Goal: Check status

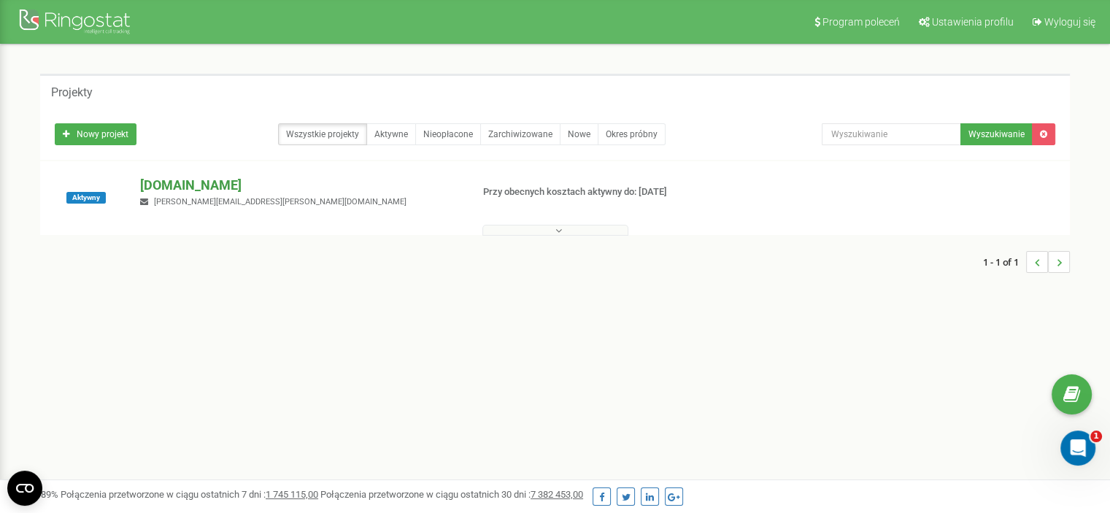
click at [172, 180] on p "[DOMAIN_NAME]" at bounding box center [299, 185] width 319 height 19
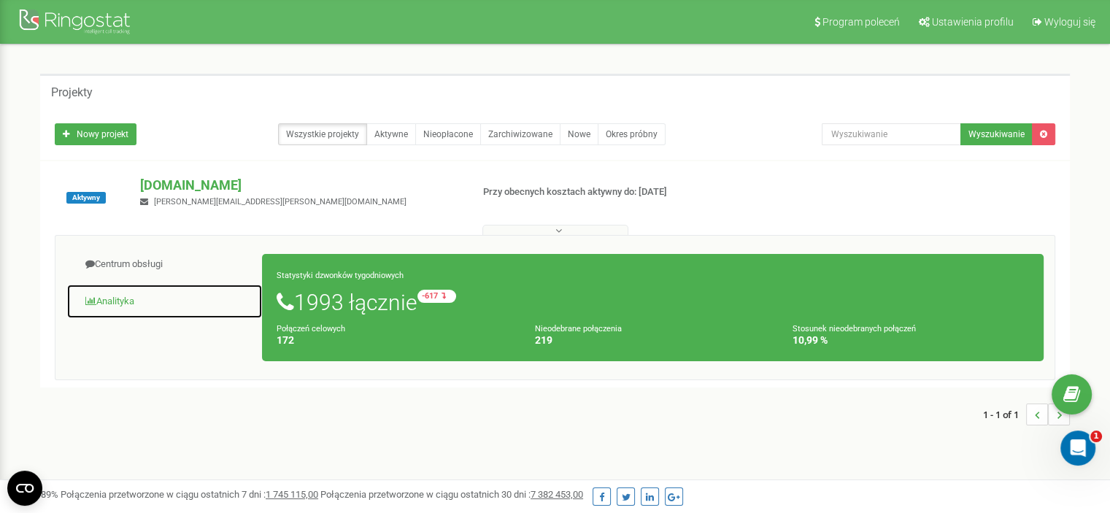
click at [117, 300] on link "Analityka" at bounding box center [164, 302] width 196 height 36
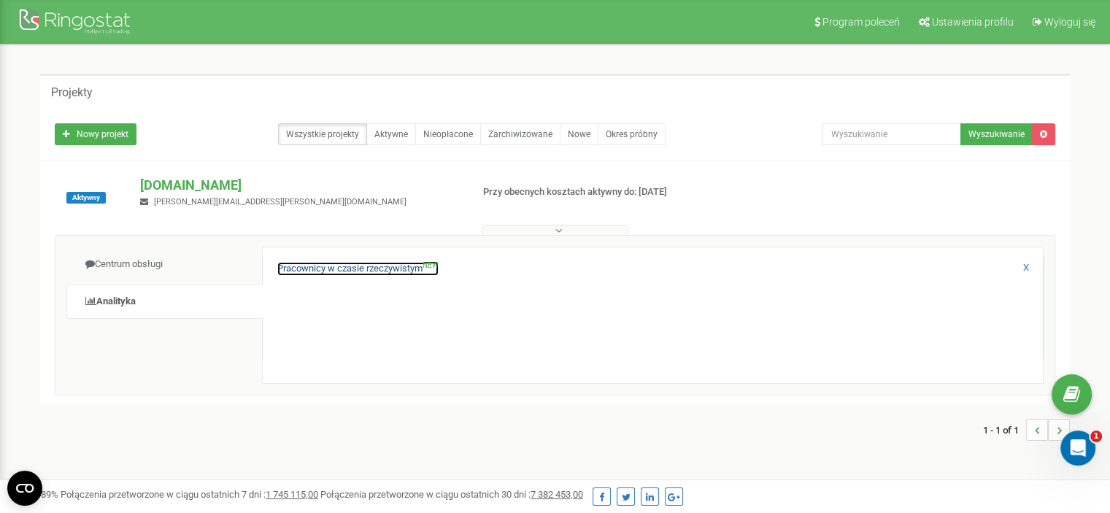
click at [373, 263] on link "Pracownicy w czasie rzeczywistym NEW" at bounding box center [357, 269] width 161 height 14
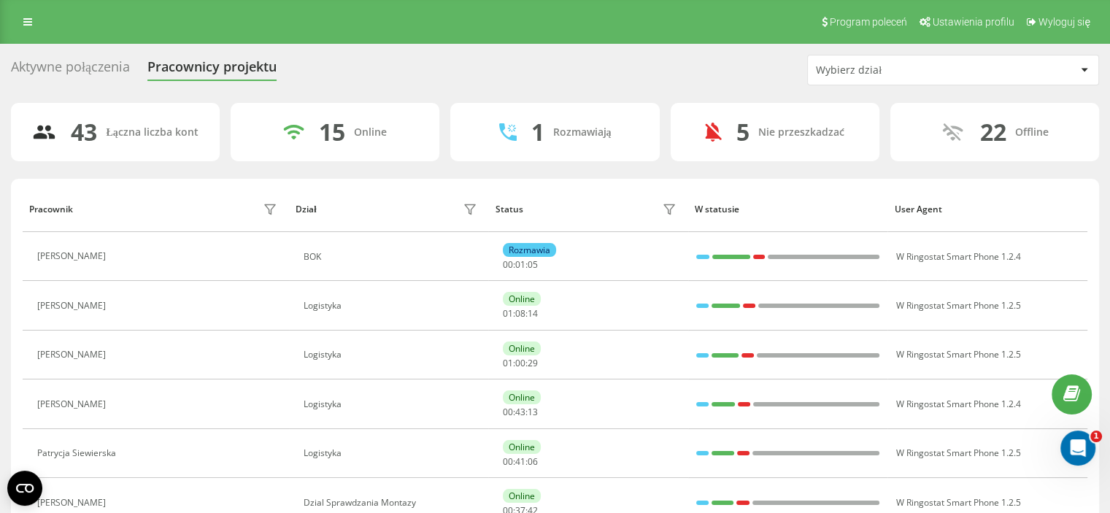
click at [881, 63] on div "Wybierz dział" at bounding box center [953, 69] width 290 height 29
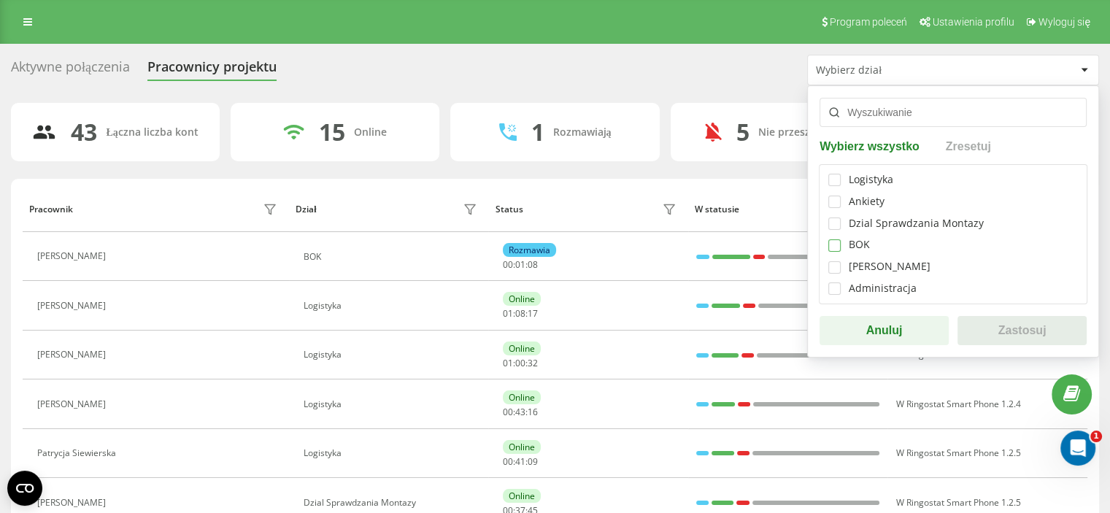
click at [834, 239] on label at bounding box center [834, 239] width 12 height 0
checkbox input "true"
click at [990, 328] on button "Zastosuj" at bounding box center [1021, 330] width 129 height 29
